Goal: Complete application form

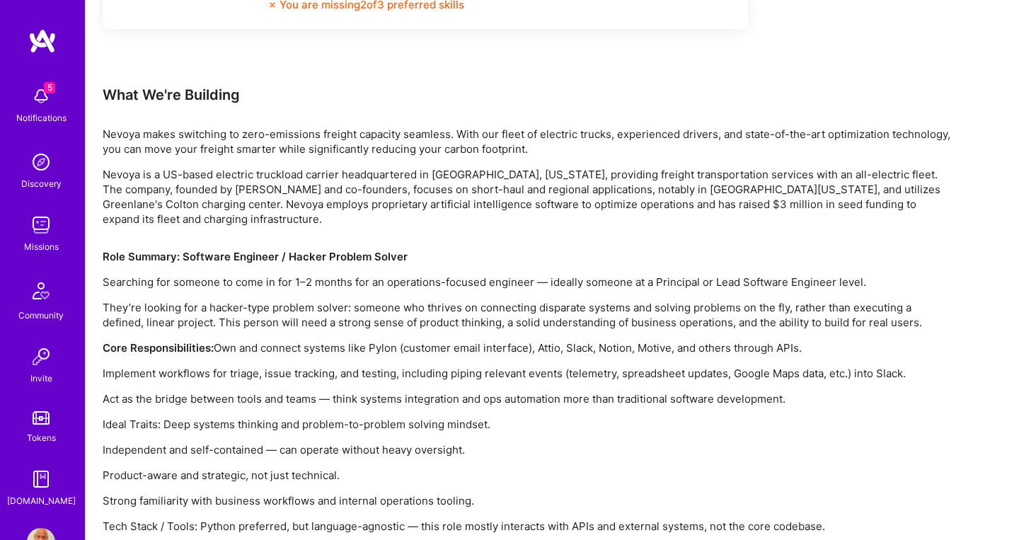
scroll to position [835, 0]
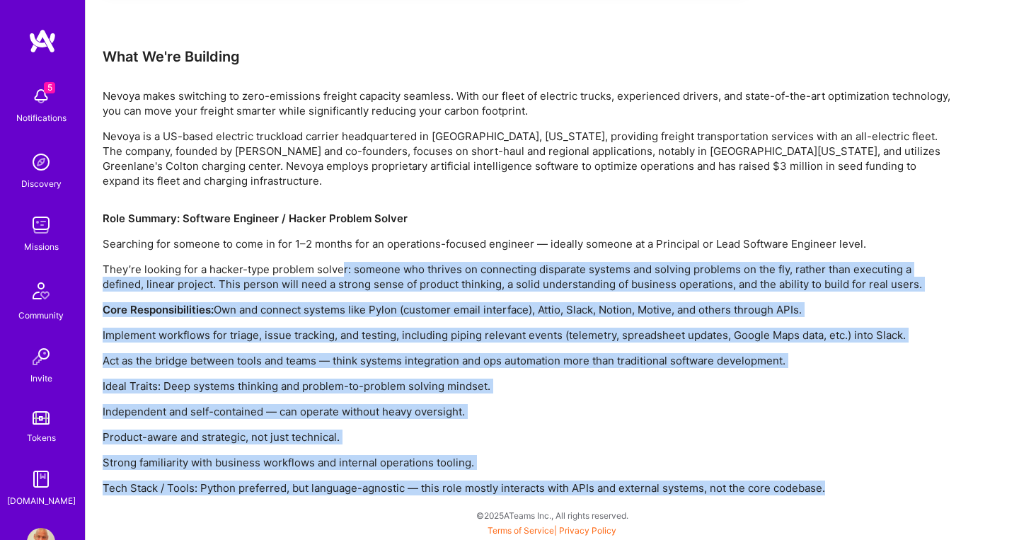
drag, startPoint x: 834, startPoint y: 486, endPoint x: 339, endPoint y: 276, distance: 537.8
click at [340, 276] on div "Role Summary: Software Engineer / Hacker Problem Solver Searching for someone t…" at bounding box center [527, 353] width 849 height 284
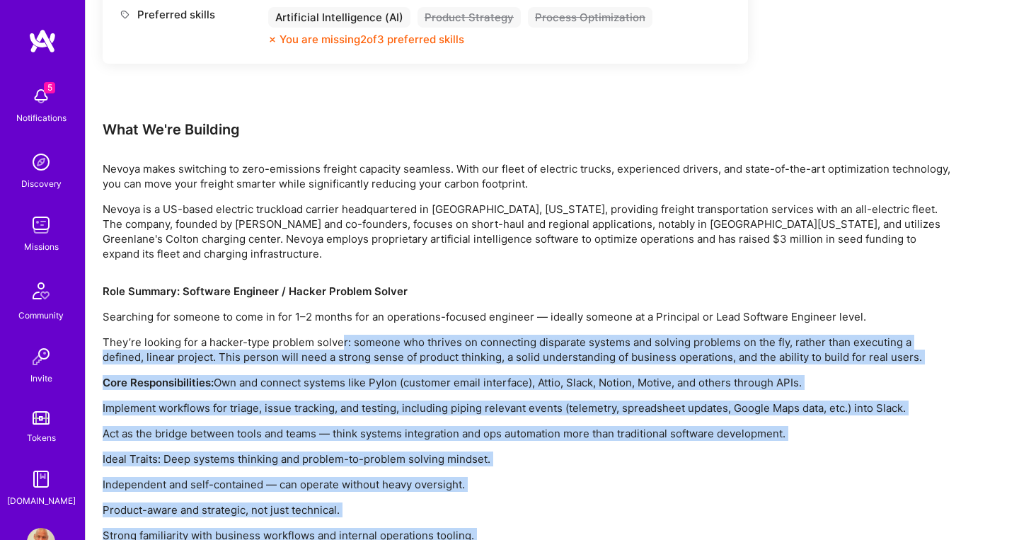
scroll to position [743, 0]
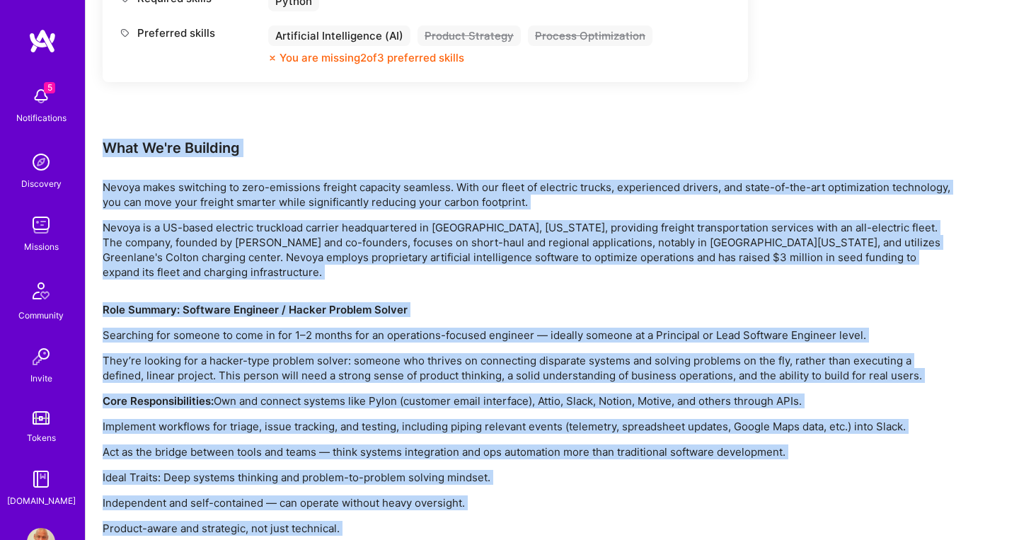
click at [105, 149] on div "What We're Building" at bounding box center [527, 148] width 849 height 18
copy div "Lore Ip'do Sitametc Adipis elits doeiusmod te inci-utlaboree dolorem aliquaen a…"
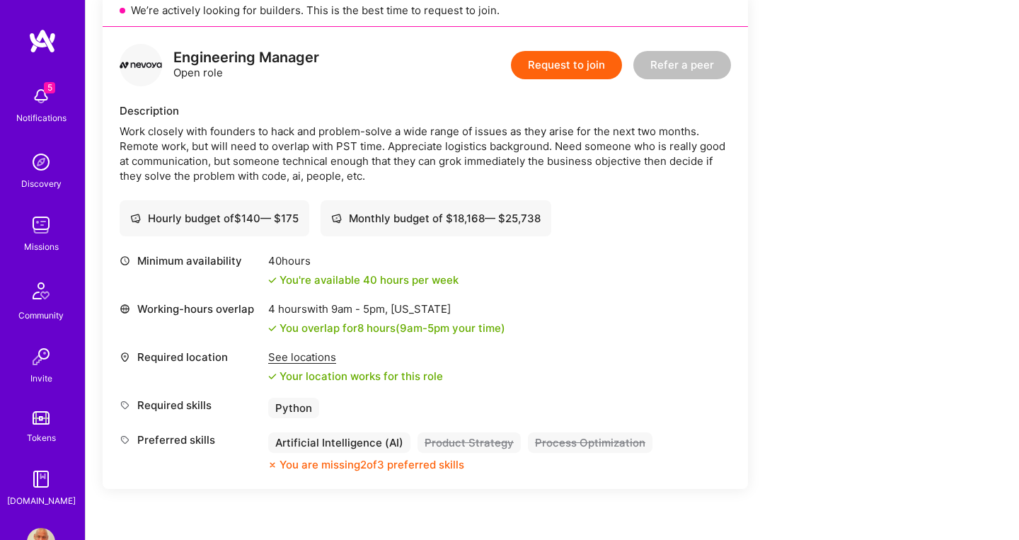
scroll to position [332, 0]
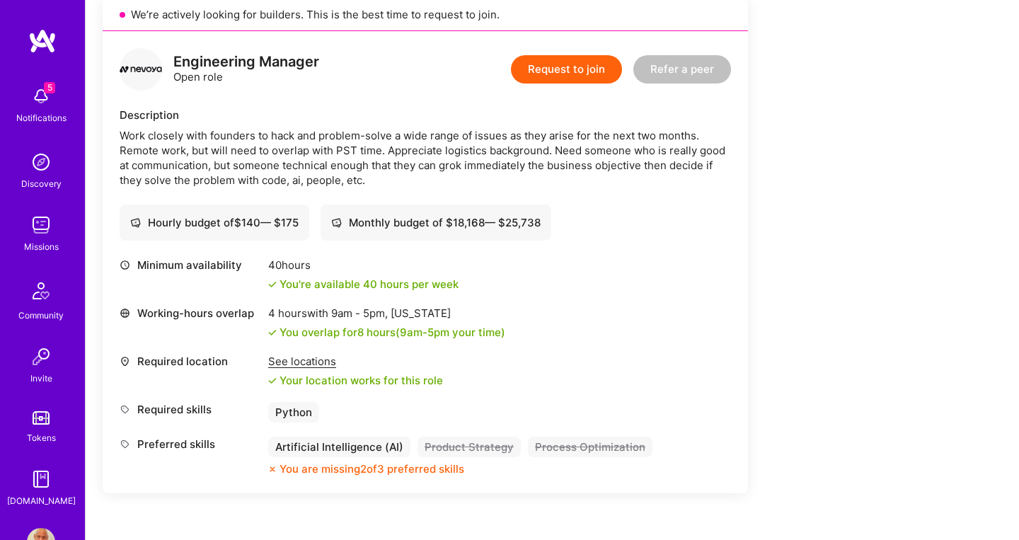
click at [546, 74] on button "Request to join" at bounding box center [566, 69] width 111 height 28
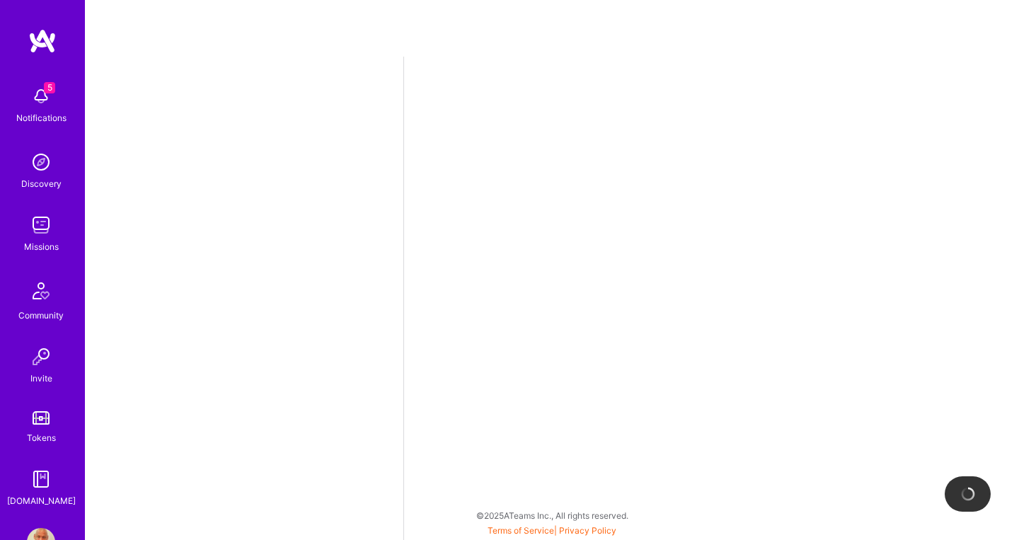
select select "CA"
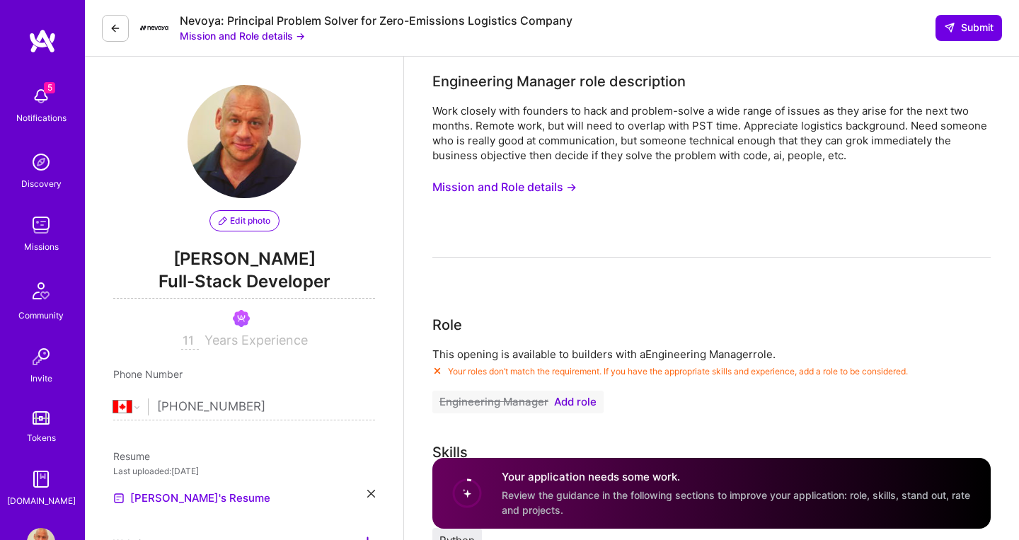
click at [586, 404] on span "Add role" at bounding box center [575, 401] width 42 height 11
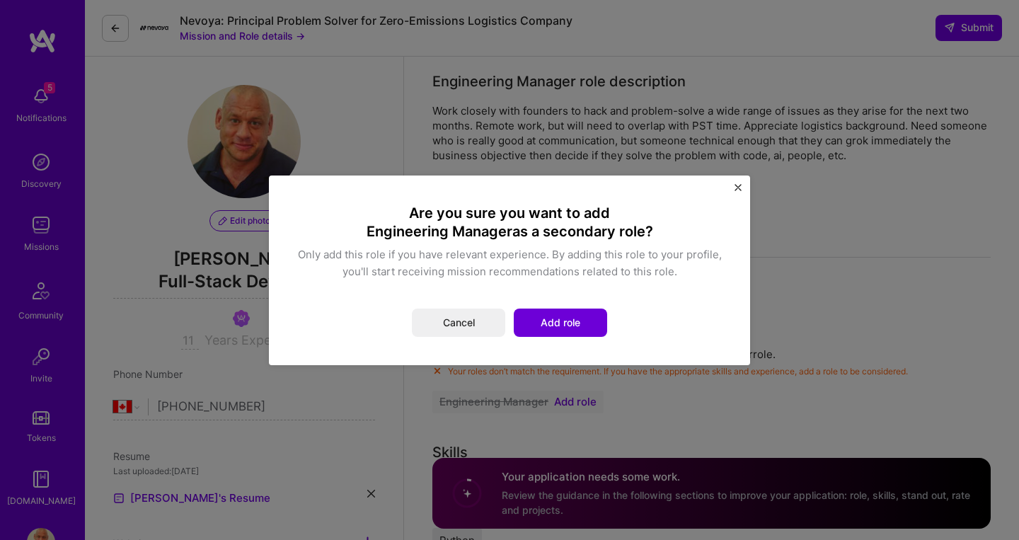
click at [583, 315] on button "Add role" at bounding box center [560, 322] width 93 height 28
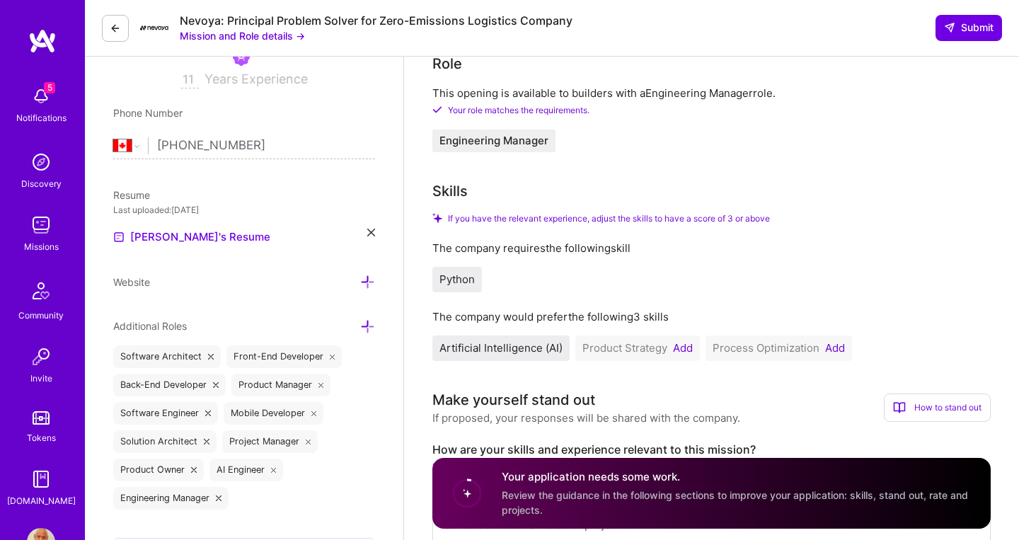
scroll to position [262, 0]
click at [680, 349] on button "Add" at bounding box center [683, 346] width 20 height 11
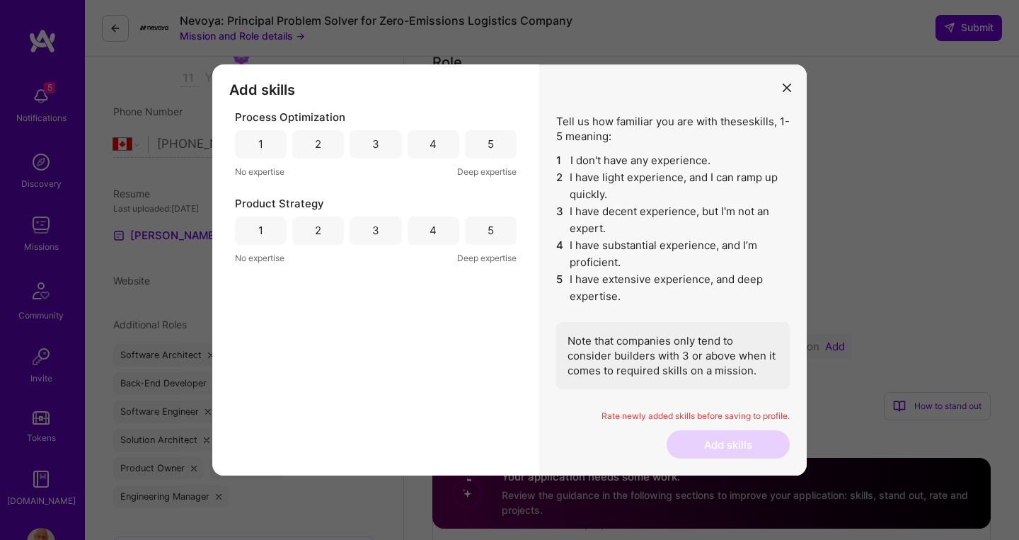
click at [489, 146] on div "5" at bounding box center [490, 144] width 6 height 15
click at [495, 240] on div "5" at bounding box center [491, 230] width 52 height 28
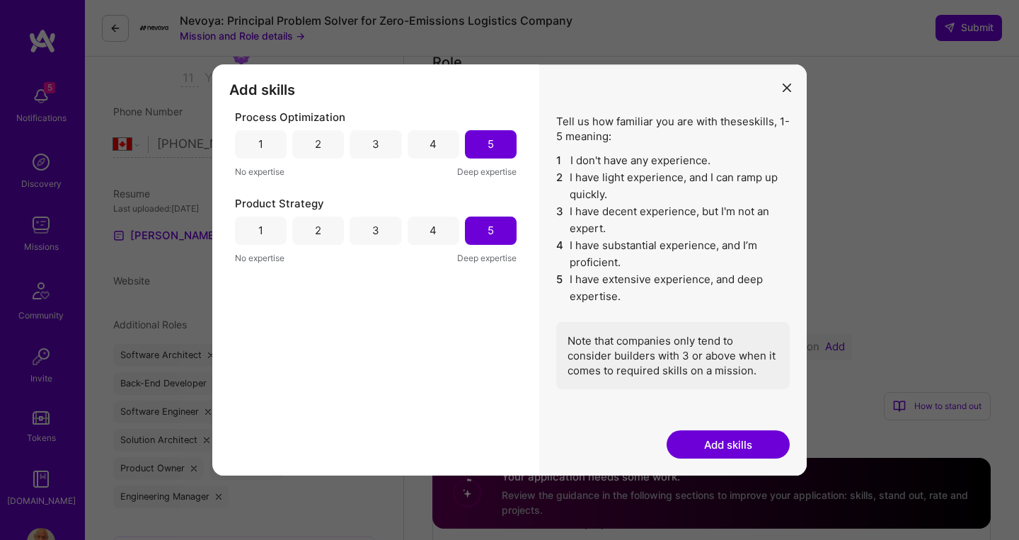
click at [723, 440] on button "Add skills" at bounding box center [727, 444] width 123 height 28
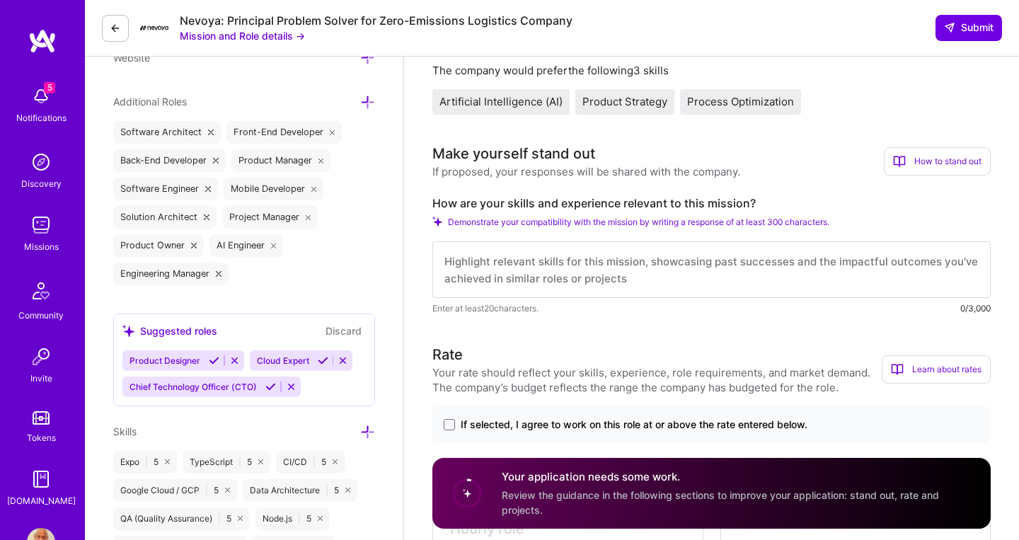
scroll to position [489, 0]
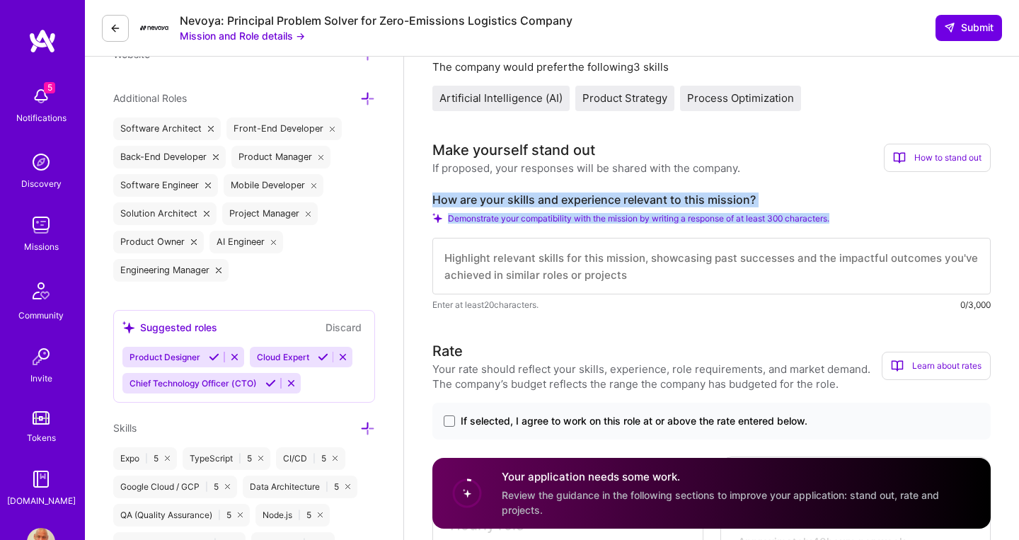
drag, startPoint x: 432, startPoint y: 197, endPoint x: 831, endPoint y: 236, distance: 400.8
click at [836, 236] on div "How are your skills and experience relevant to this mission? Demonstrate your c…" at bounding box center [711, 252] width 558 height 120
copy div "How are your skills and experience relevant to this mission? Demonstrate your c…"
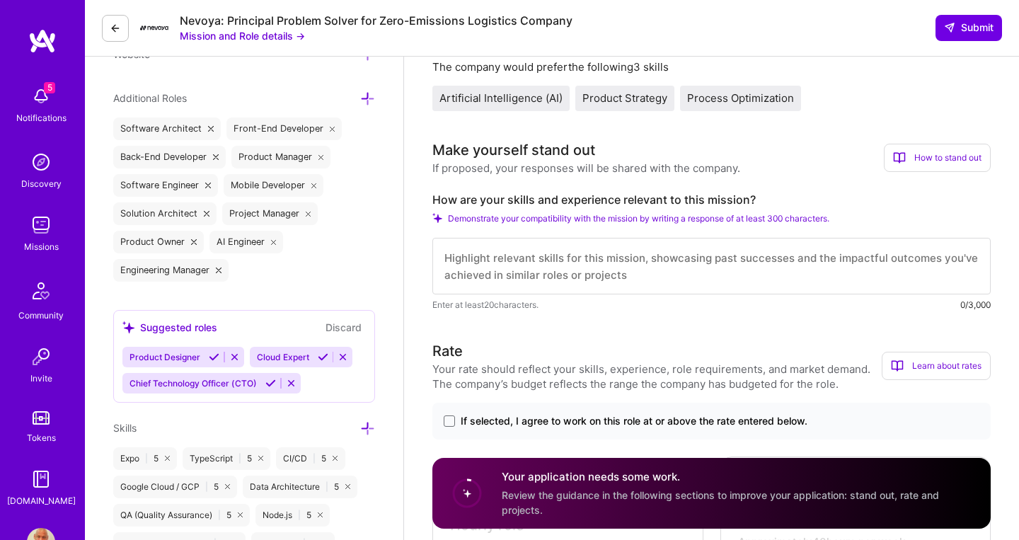
click at [509, 272] on textarea at bounding box center [711, 266] width 558 height 57
paste textarea "My skills align perfectly with [PERSON_NAME]'s mission of seamless zero-emissio…"
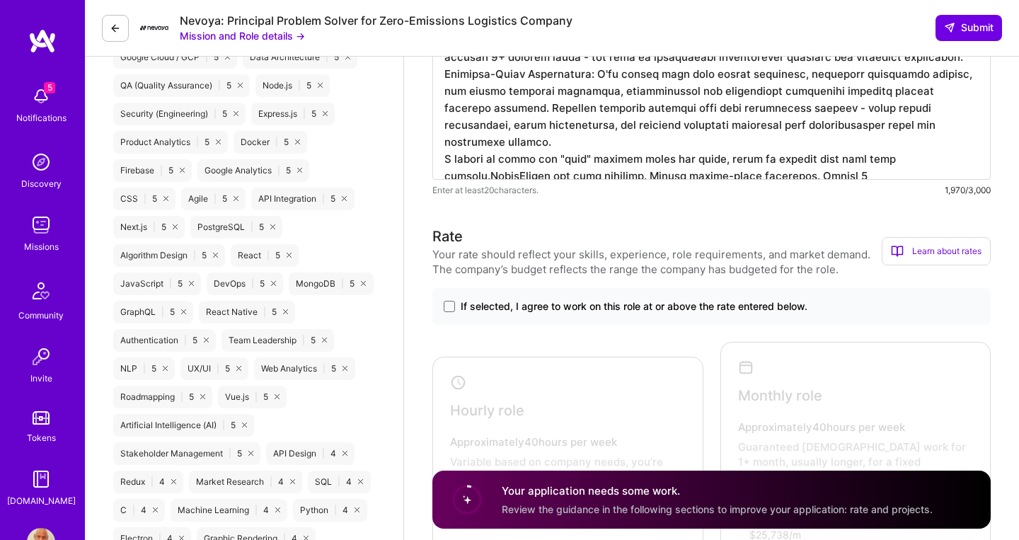
scroll to position [920, 0]
type textarea "My skills align perfectly with [PERSON_NAME]'s mission of seamless zero-emissio…"
click at [445, 310] on span at bounding box center [448, 304] width 11 height 11
click at [0, 0] on input "If selected, I agree to work on this role at or above the rate entered below." at bounding box center [0, 0] width 0 height 0
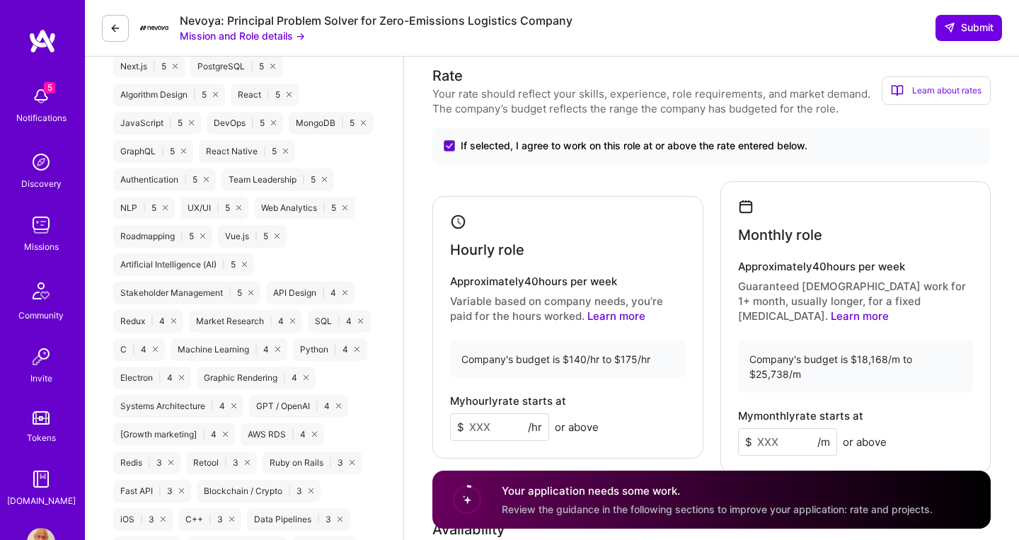
scroll to position [1082, 0]
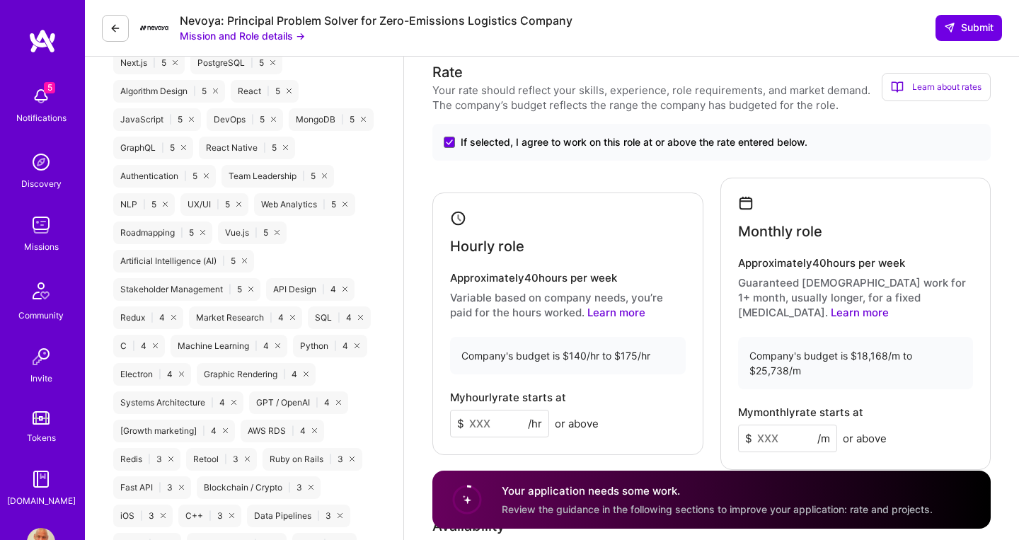
click at [493, 418] on input at bounding box center [499, 424] width 99 height 28
type input "120"
click at [758, 429] on input at bounding box center [787, 438] width 99 height 28
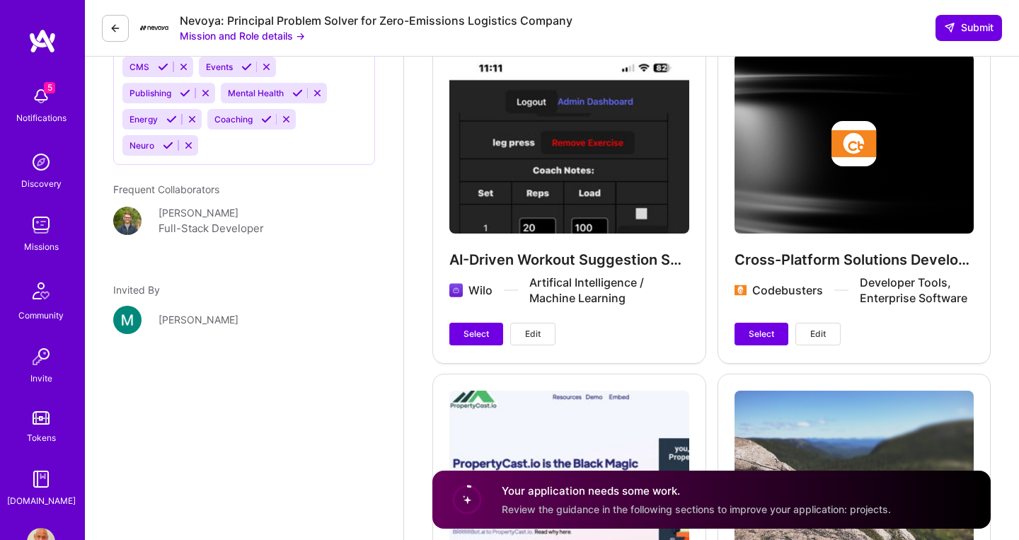
scroll to position [2418, 0]
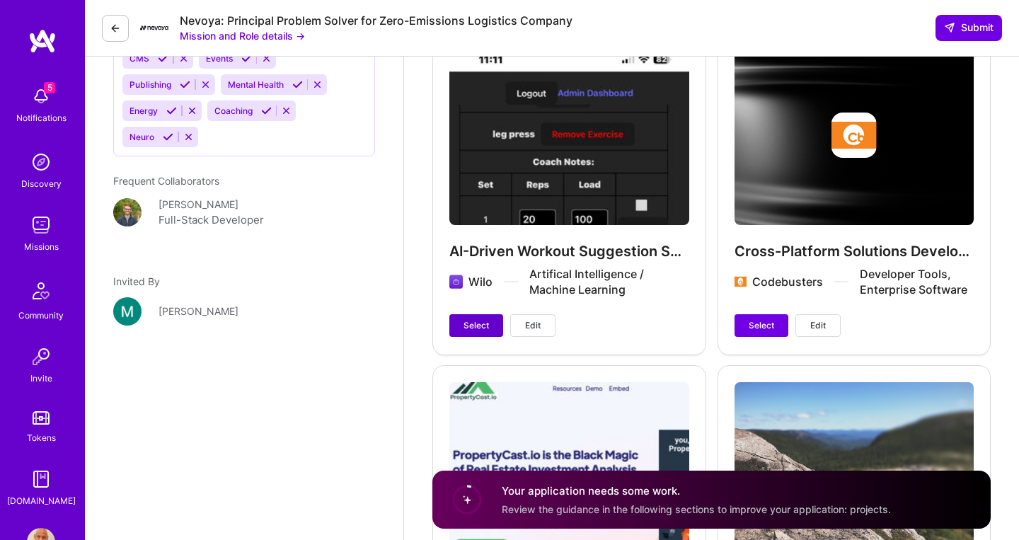
type input "16000"
click at [482, 319] on span "Select" at bounding box center [475, 325] width 25 height 13
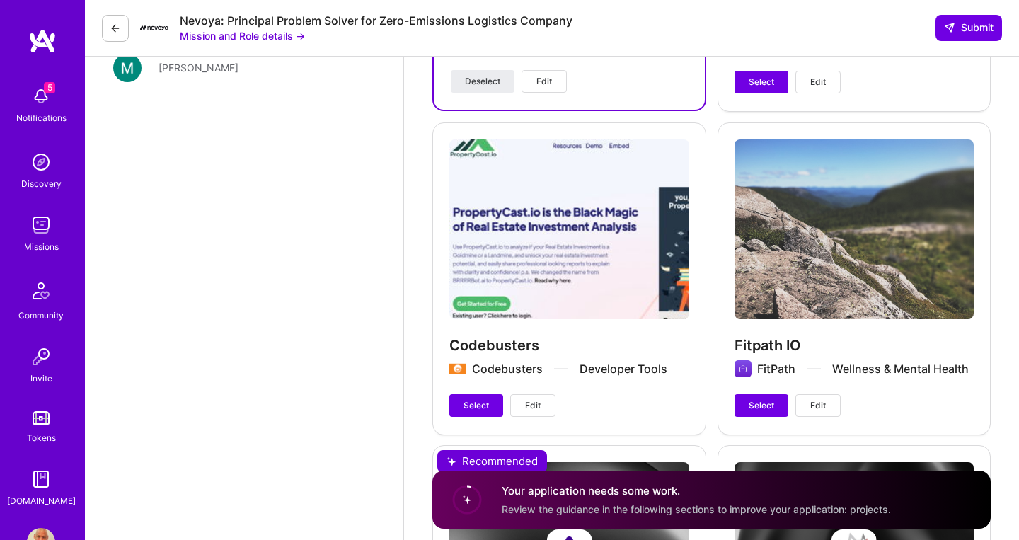
scroll to position [2664, 0]
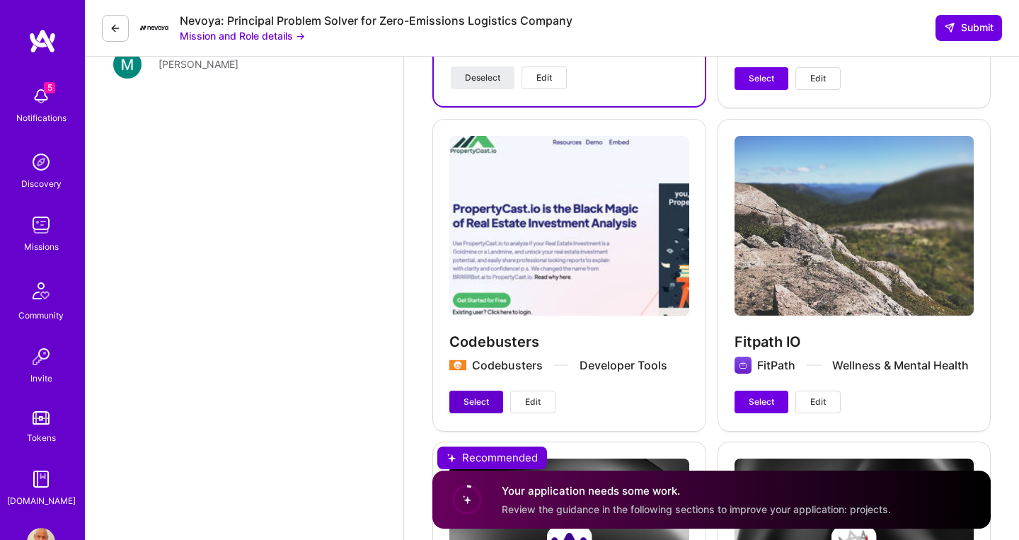
click at [489, 390] on button "Select" at bounding box center [476, 401] width 54 height 23
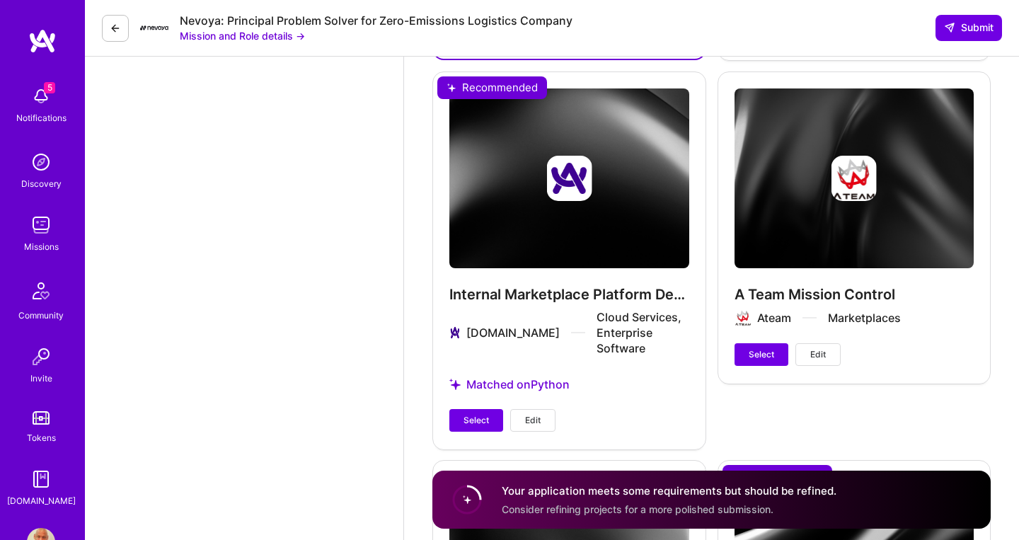
scroll to position [3036, 0]
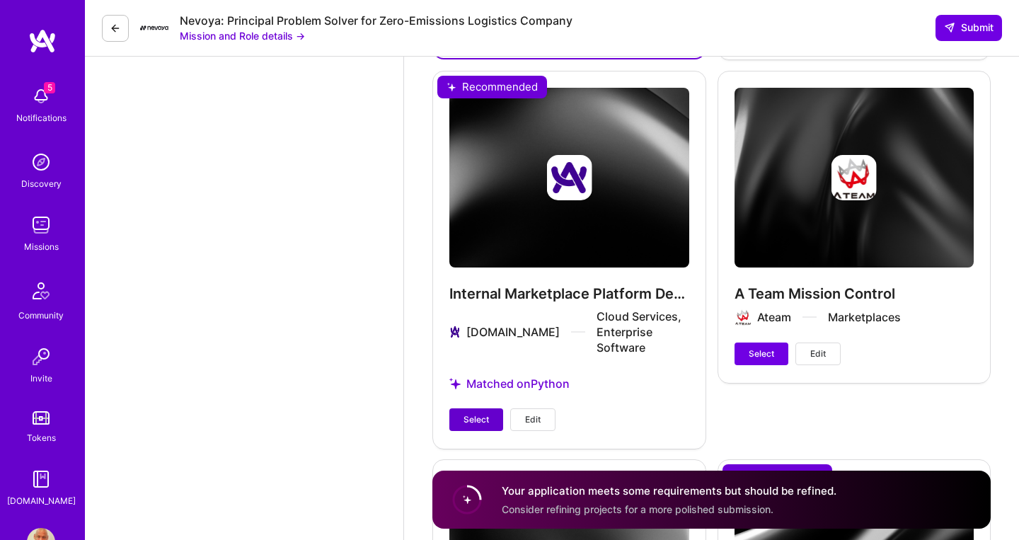
click at [489, 413] on span "Select" at bounding box center [475, 419] width 25 height 13
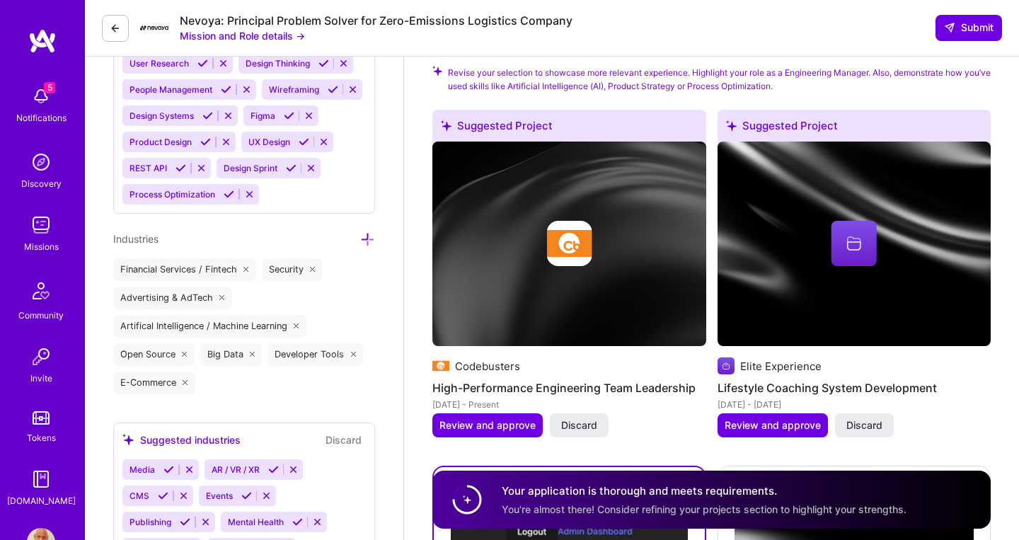
scroll to position [1979, 0]
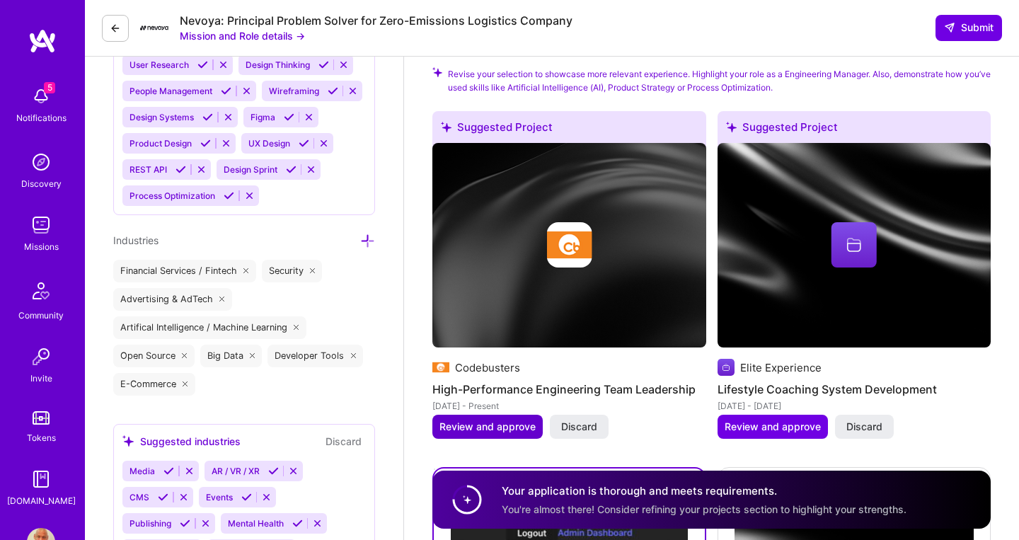
click at [512, 419] on span "Review and approve" at bounding box center [487, 426] width 96 height 14
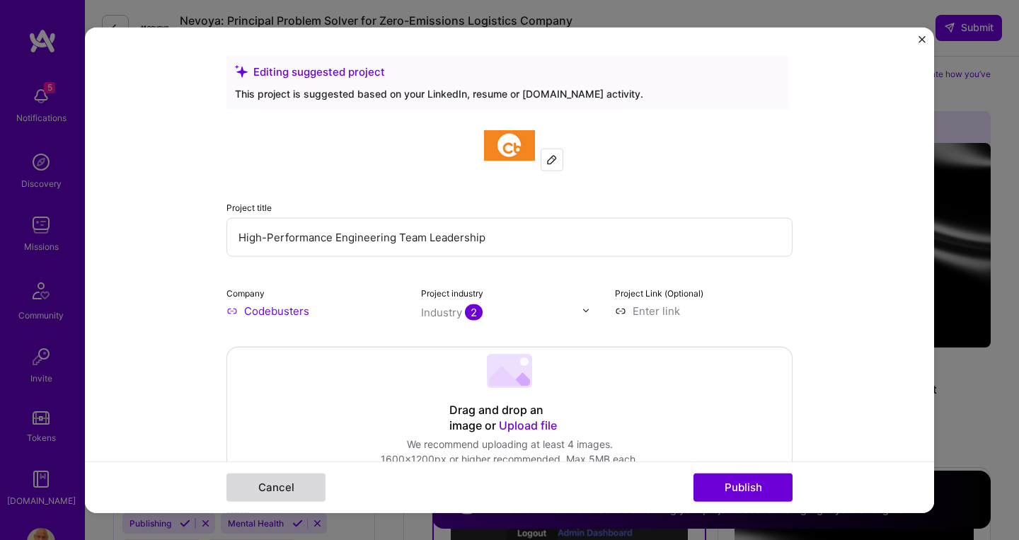
click at [284, 480] on button "Cancel" at bounding box center [275, 487] width 99 height 28
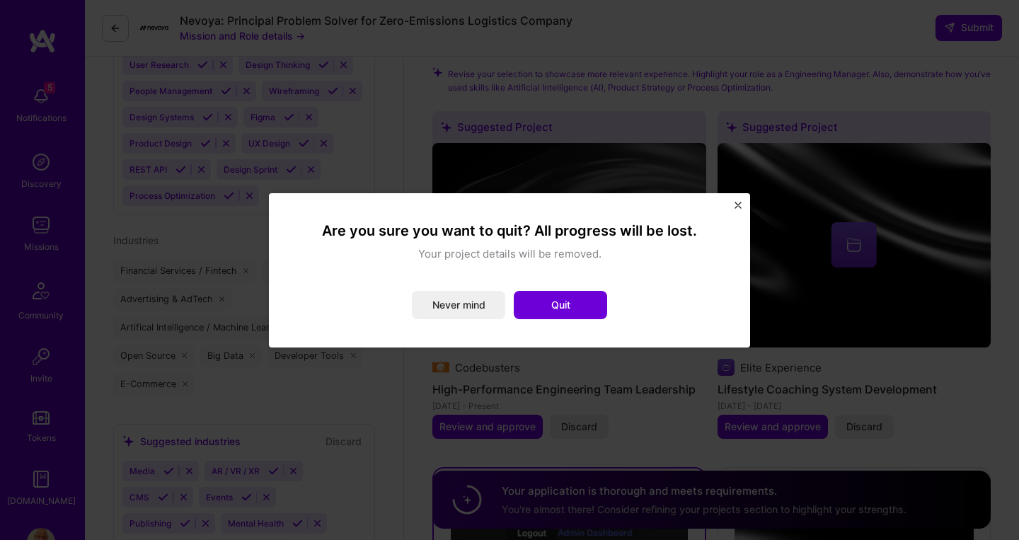
click at [535, 301] on button "Quit" at bounding box center [560, 305] width 93 height 28
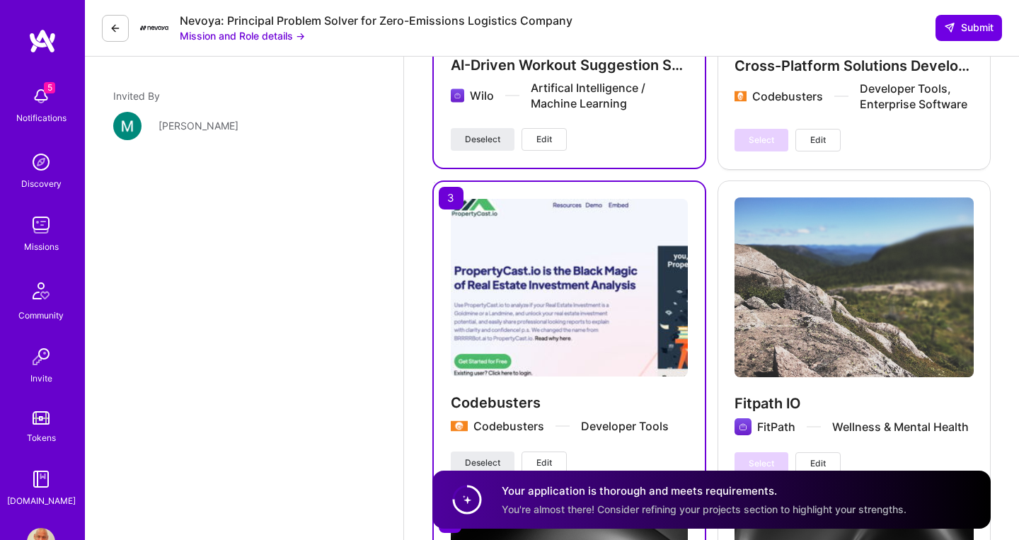
scroll to position [2606, 0]
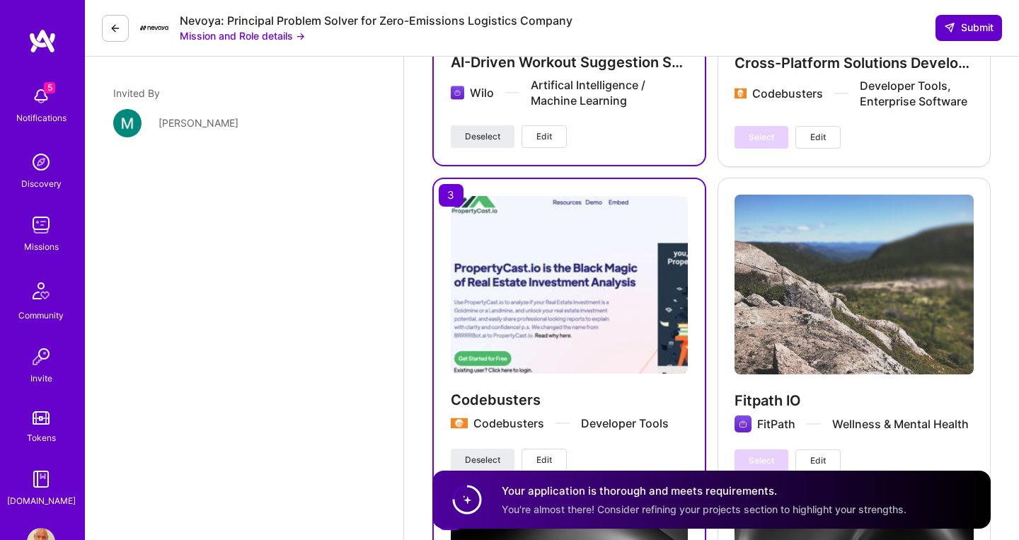
click at [985, 33] on span "Submit" at bounding box center [969, 28] width 50 height 14
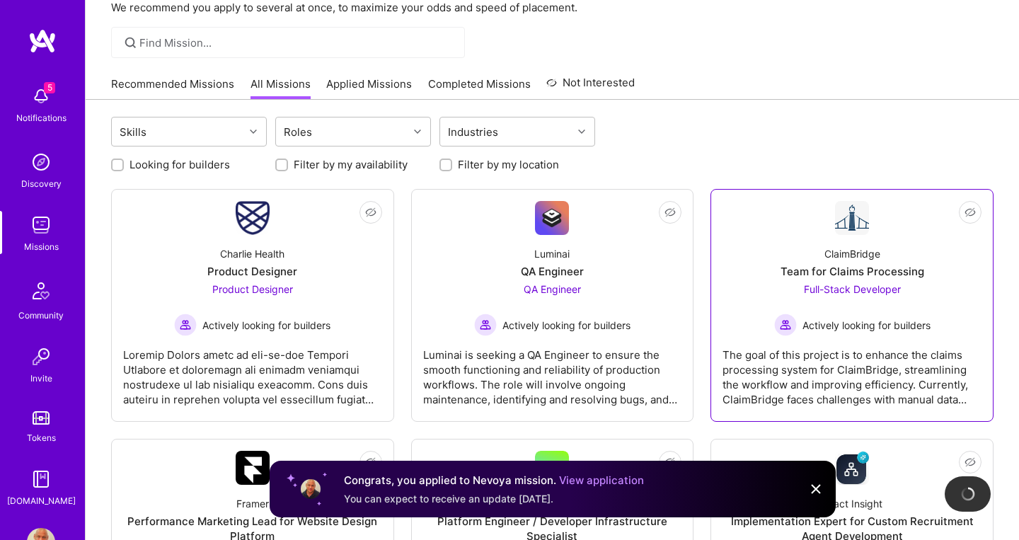
scroll to position [81, 0]
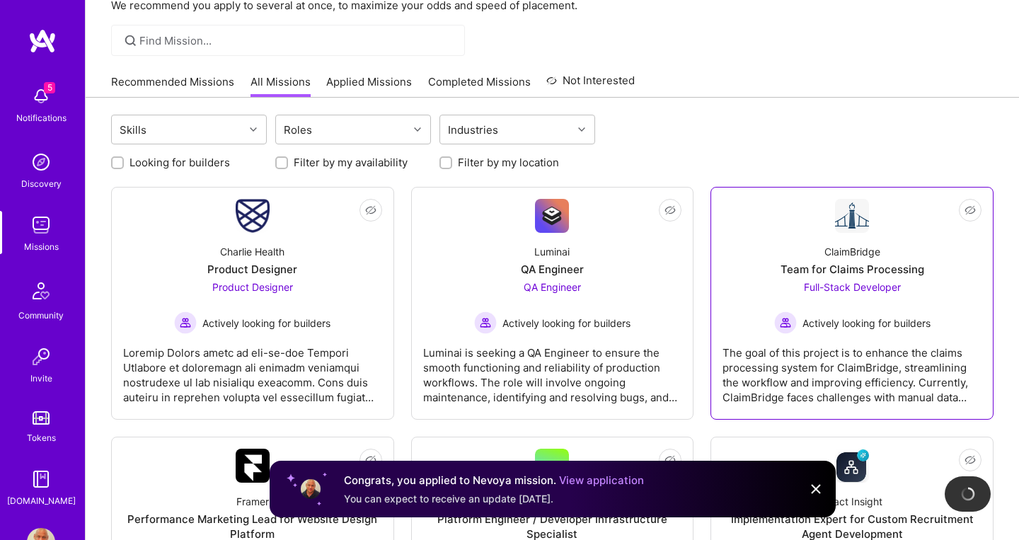
click at [805, 324] on span "Actively looking for builders" at bounding box center [866, 322] width 128 height 15
